Goal: Transaction & Acquisition: Obtain resource

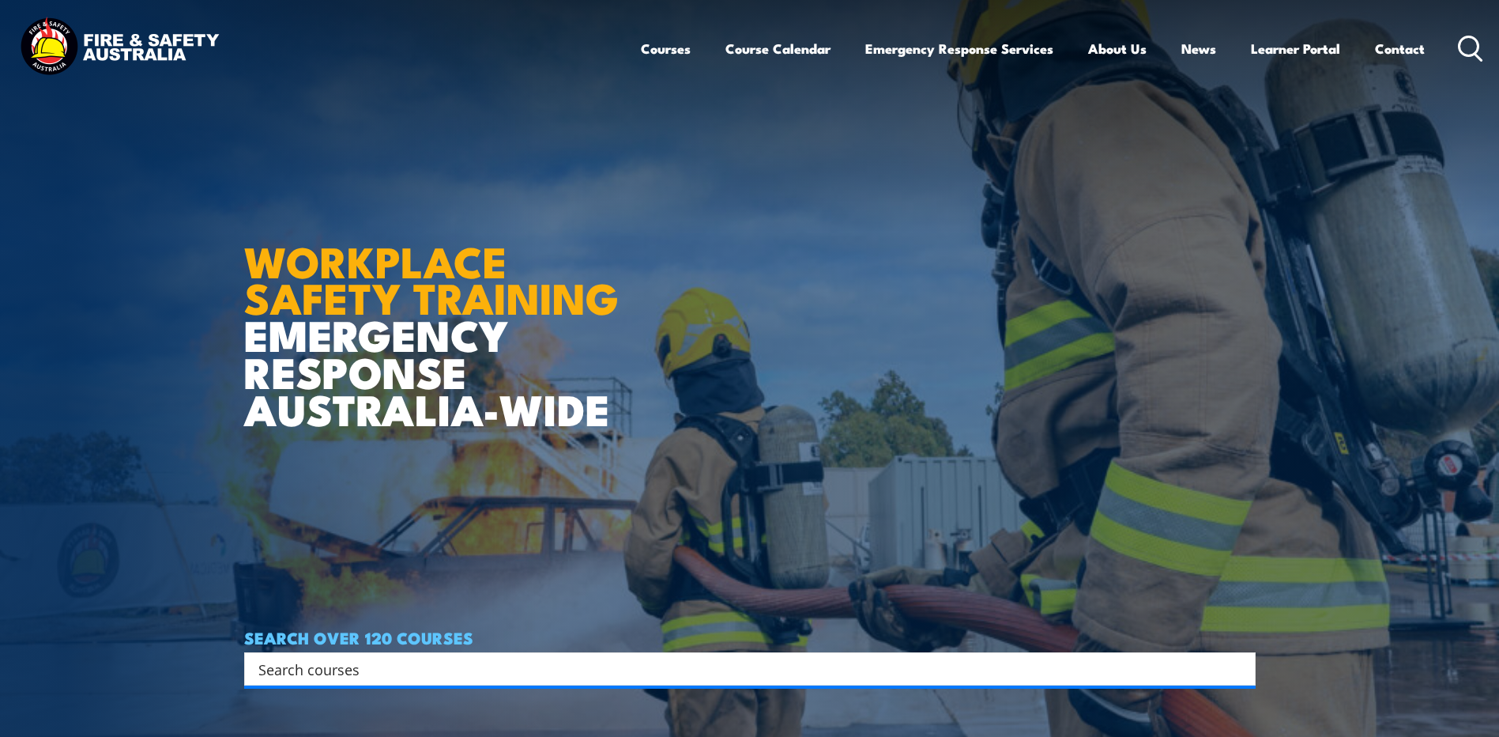
click at [320, 680] on div "Search" at bounding box center [750, 668] width 1012 height 33
click at [326, 666] on input "Search input" at bounding box center [739, 669] width 963 height 24
click at [1462, 51] on icon at bounding box center [1470, 49] width 25 height 26
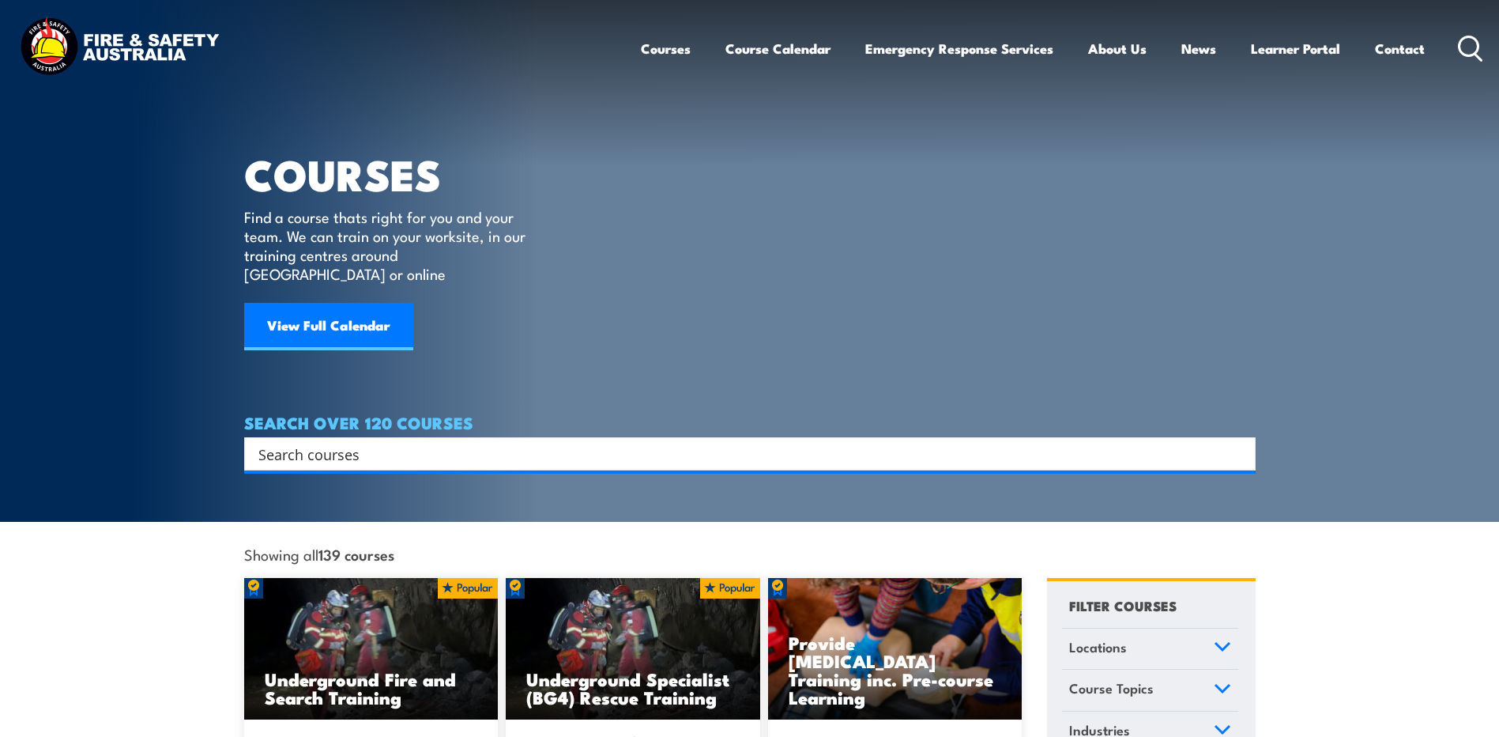
click at [415, 442] on input "Search input" at bounding box center [739, 454] width 963 height 24
type input "posters"
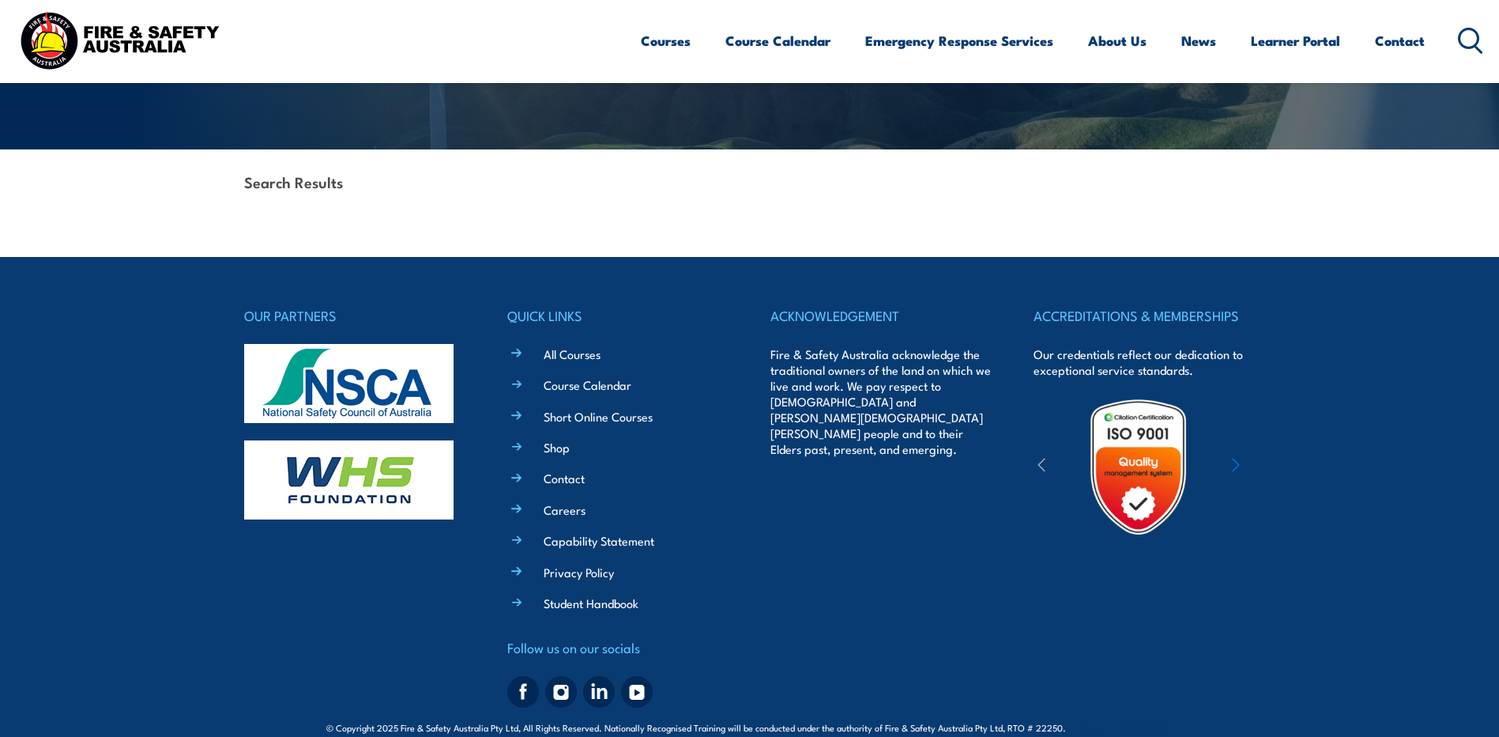
scroll to position [316, 0]
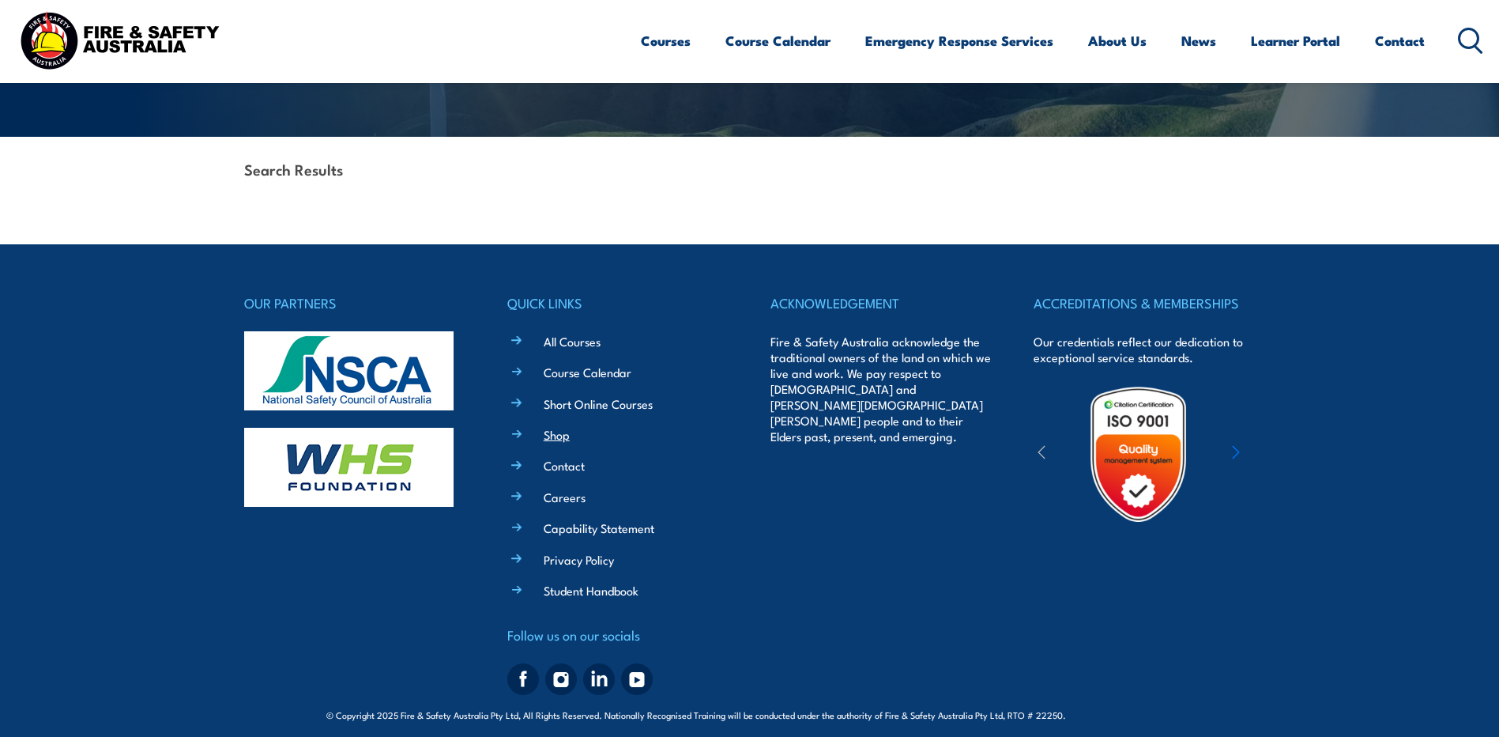
click at [560, 435] on link "Shop" at bounding box center [557, 434] width 26 height 17
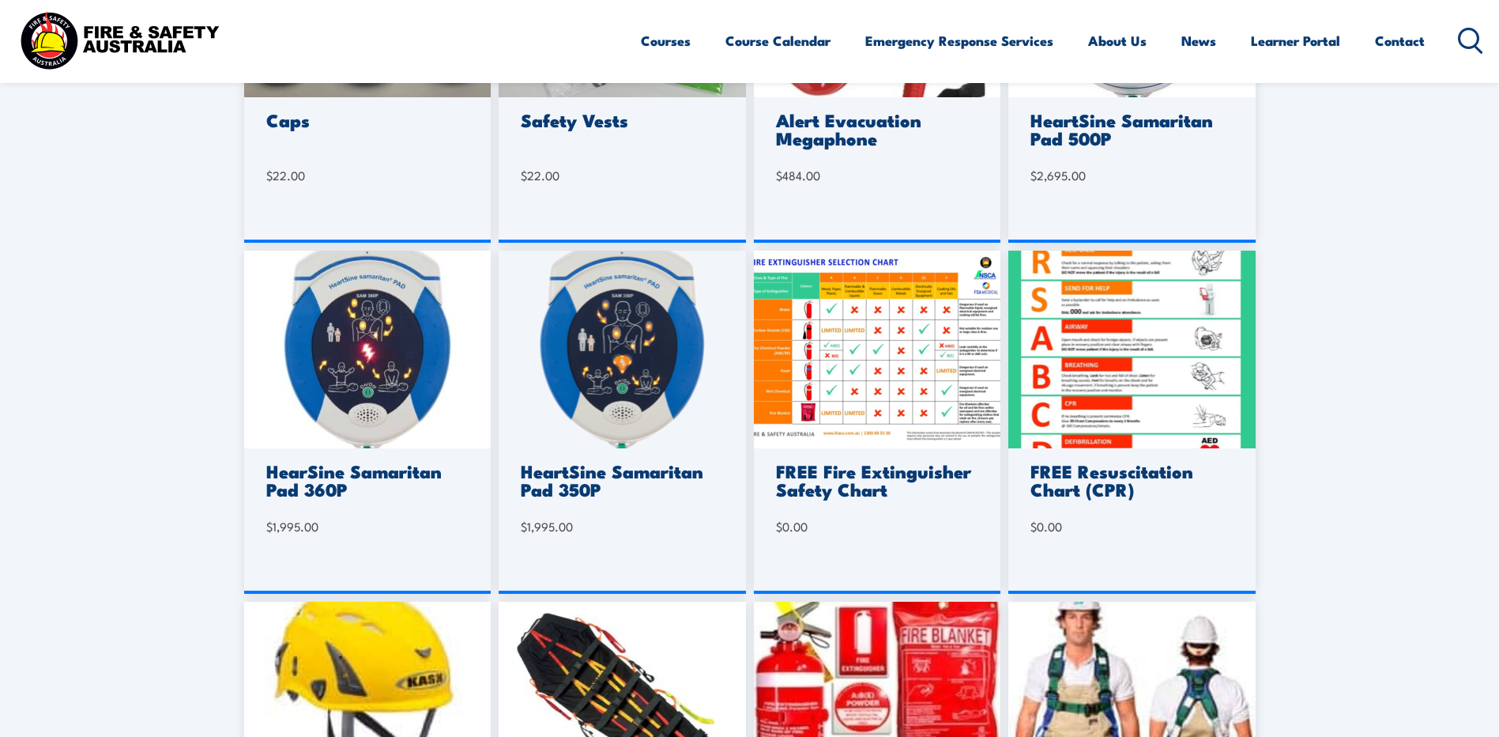
scroll to position [632, 0]
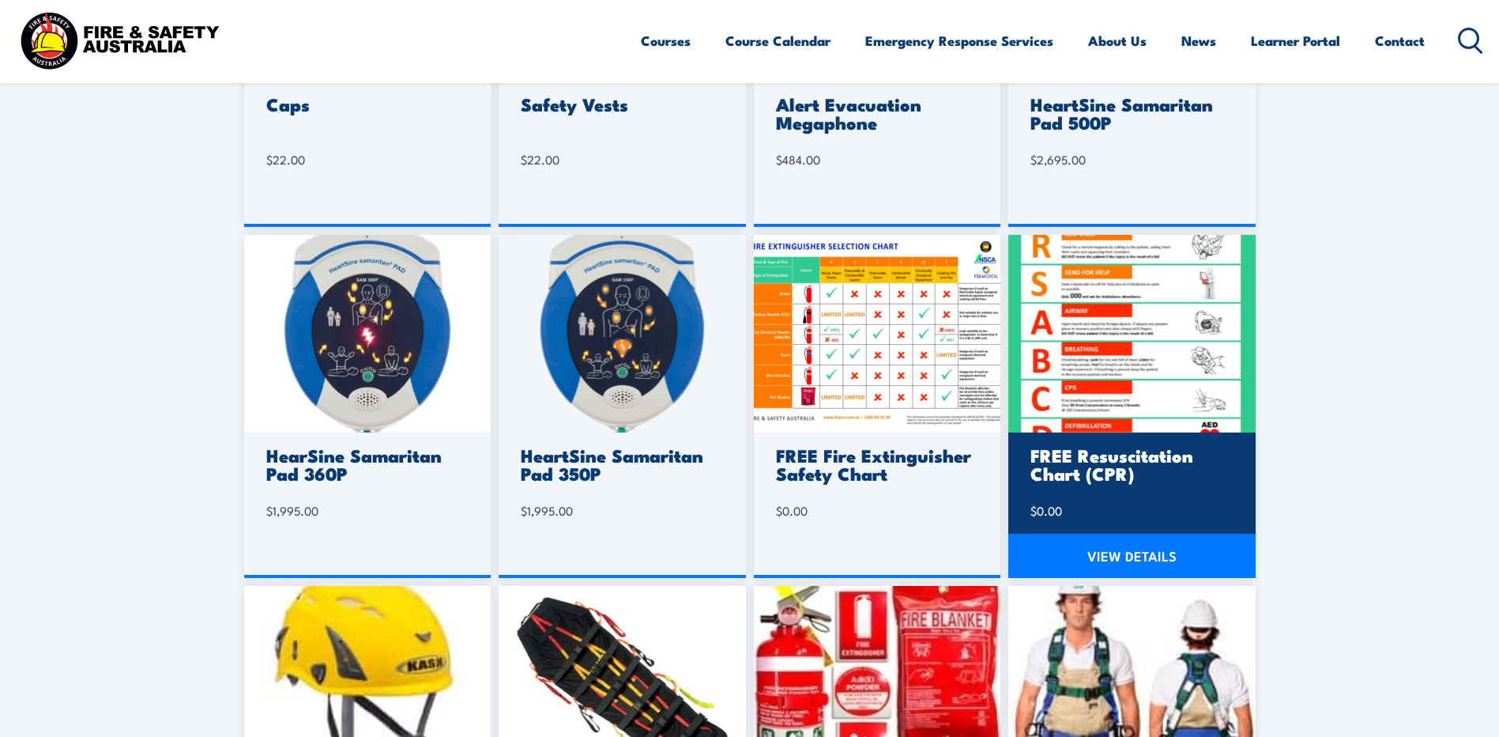
click at [1131, 542] on link "VIEW DETAILS" at bounding box center [1132, 556] width 247 height 44
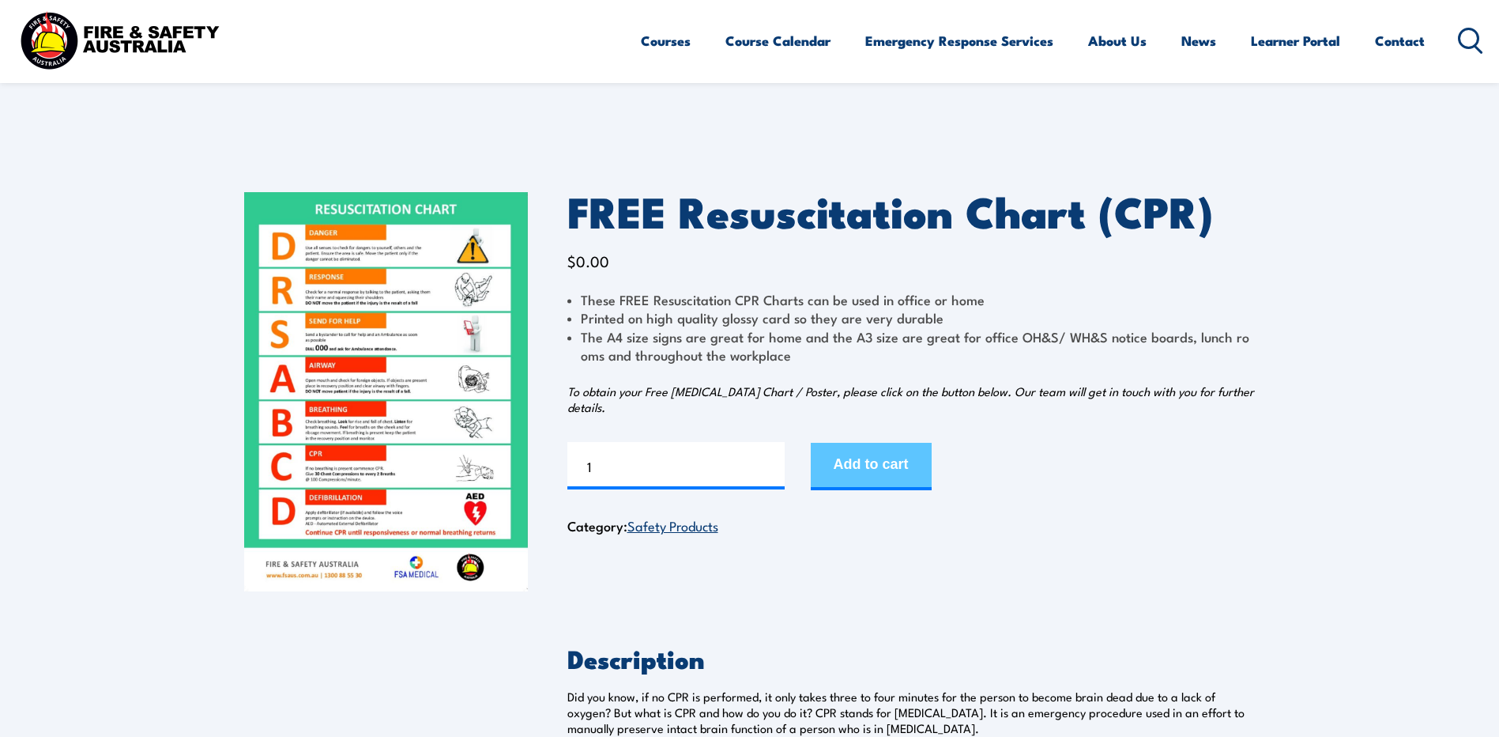
click at [922, 472] on button "Add to cart" at bounding box center [871, 466] width 121 height 47
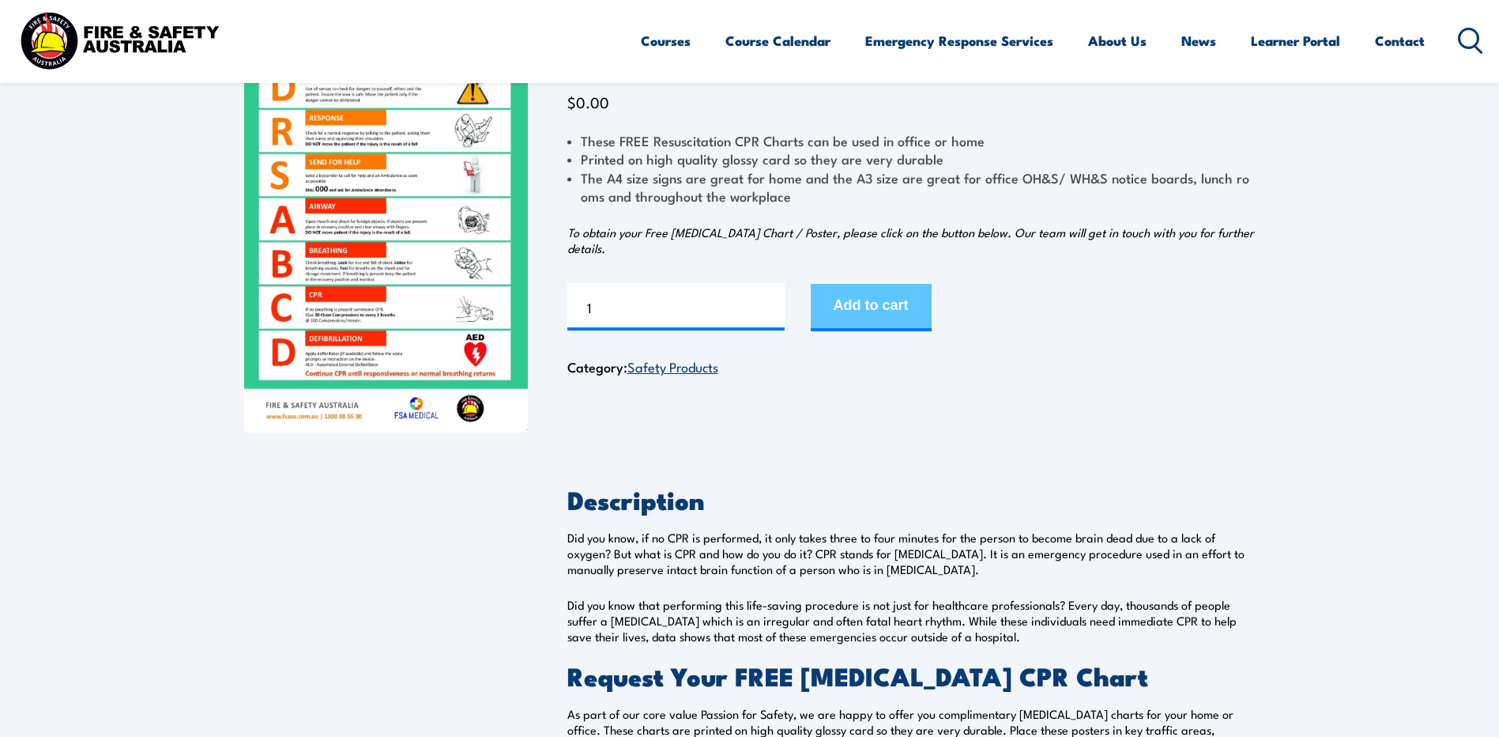
scroll to position [179, 0]
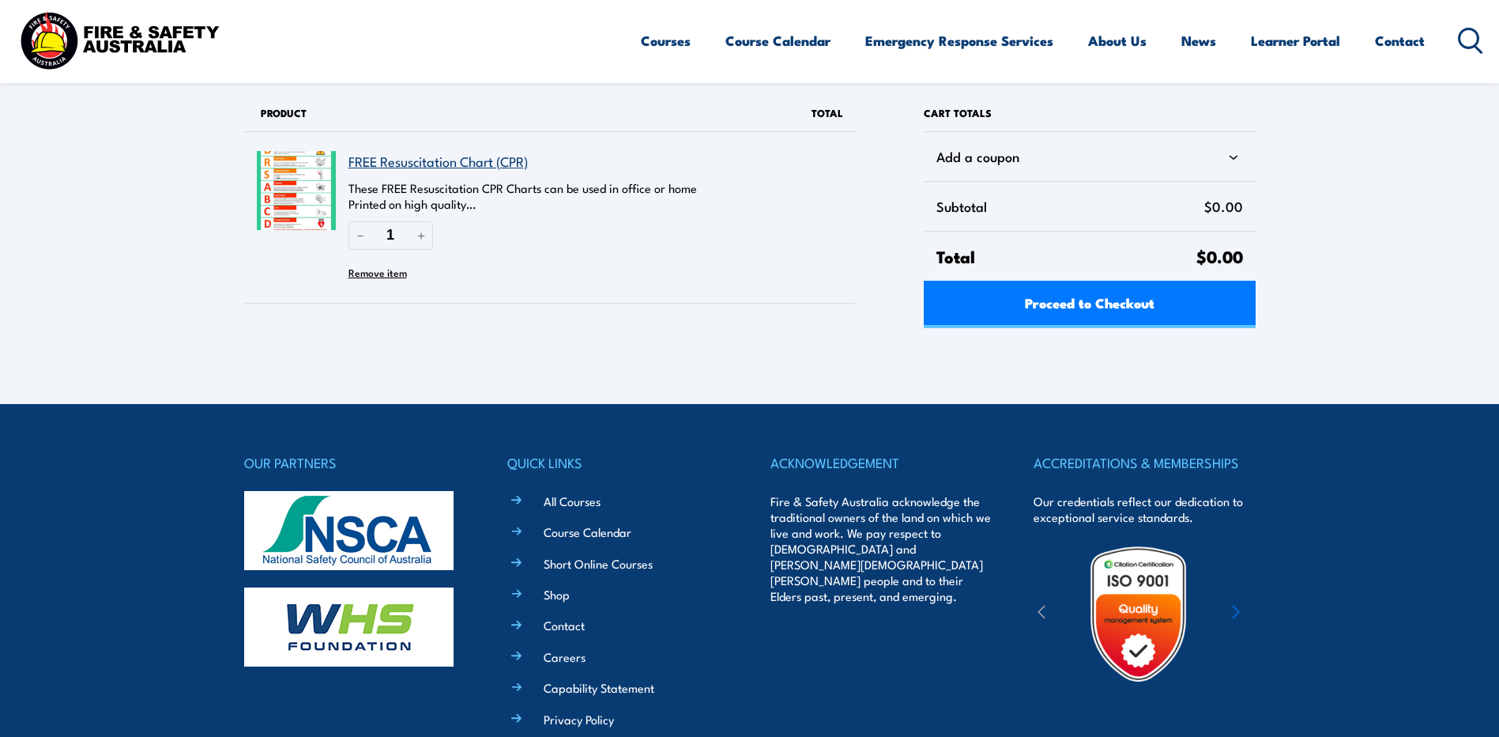
click at [304, 210] on img at bounding box center [296, 190] width 79 height 79
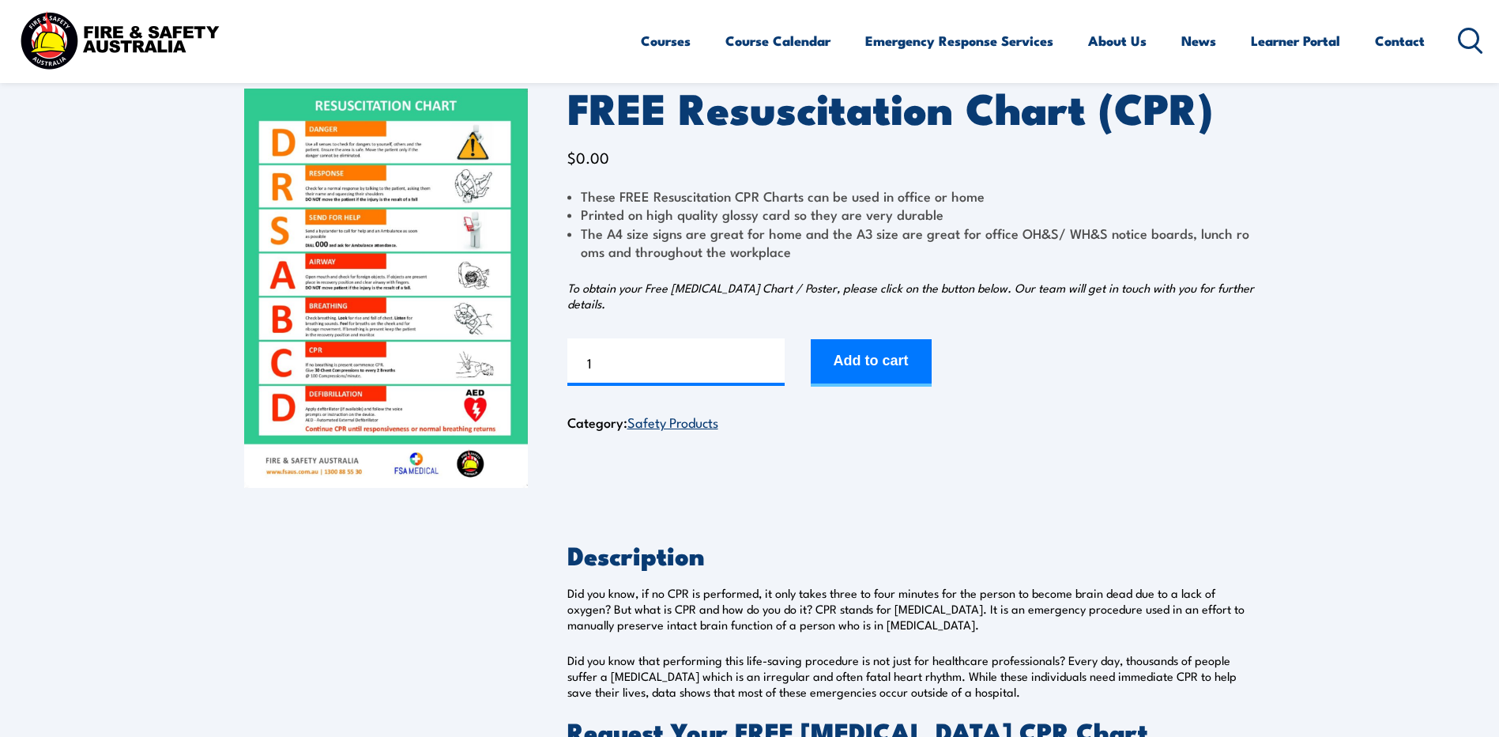
scroll to position [79, 0]
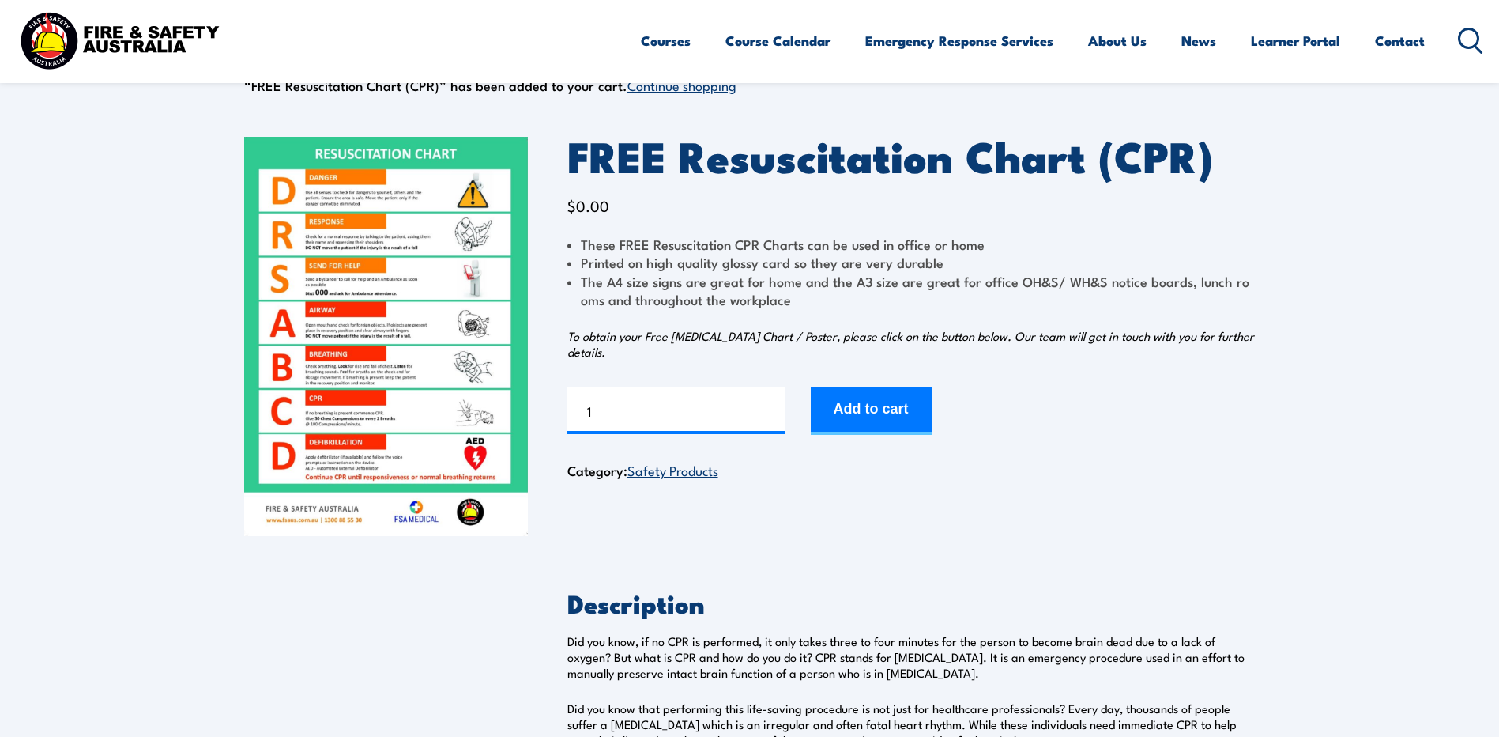
click at [435, 292] on img at bounding box center [386, 336] width 284 height 399
